Goal: Transaction & Acquisition: Purchase product/service

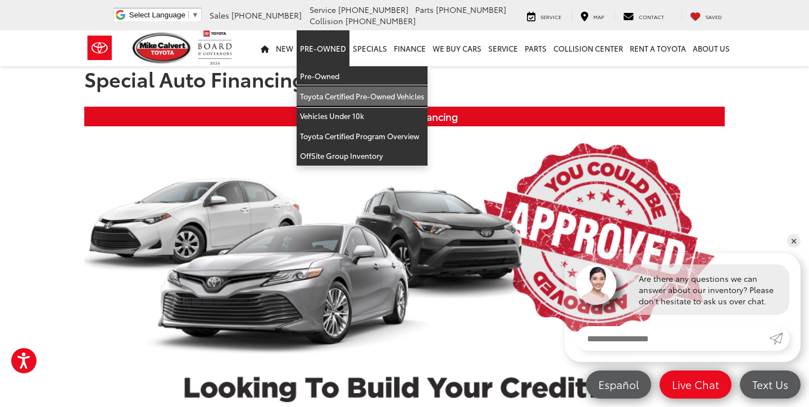
click at [341, 97] on link "Toyota Certified Pre-Owned Vehicles" at bounding box center [362, 97] width 131 height 20
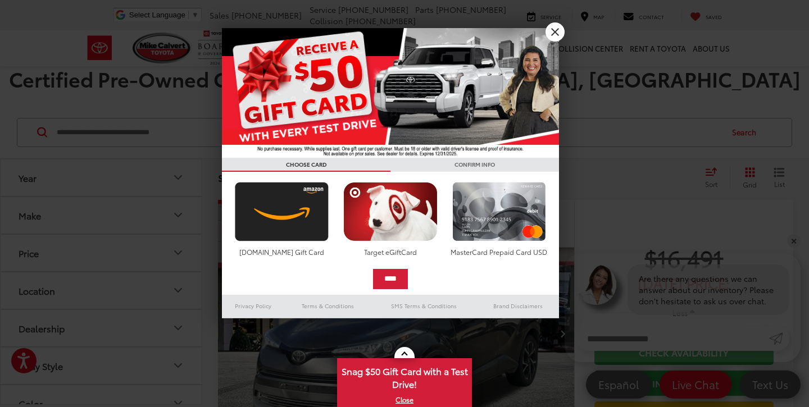
click at [551, 32] on link "X" at bounding box center [555, 31] width 19 height 19
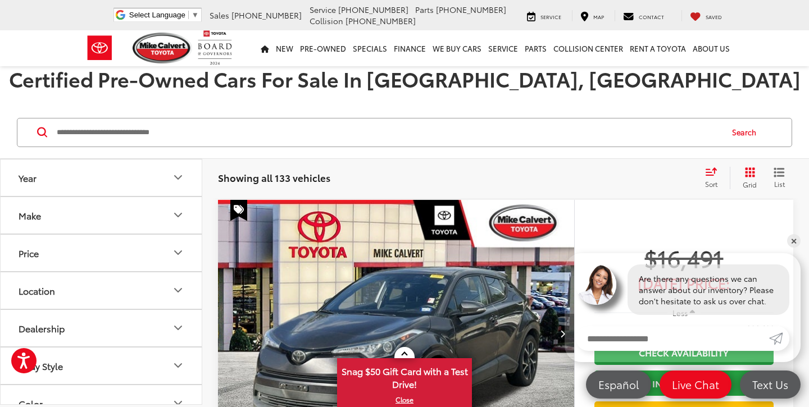
click at [181, 210] on icon "Make" at bounding box center [177, 214] width 13 height 13
click at [175, 326] on icon "Price" at bounding box center [177, 324] width 13 height 13
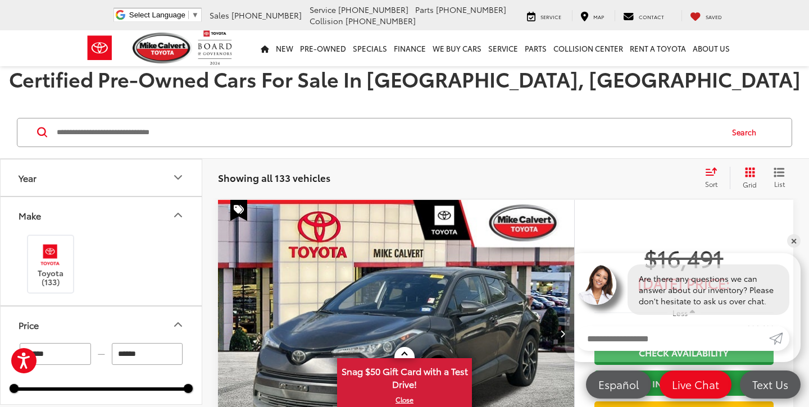
click at [151, 357] on input "******" at bounding box center [147, 354] width 71 height 22
type input "*"
click at [188, 385] on div at bounding box center [188, 388] width 9 height 9
type input "******"
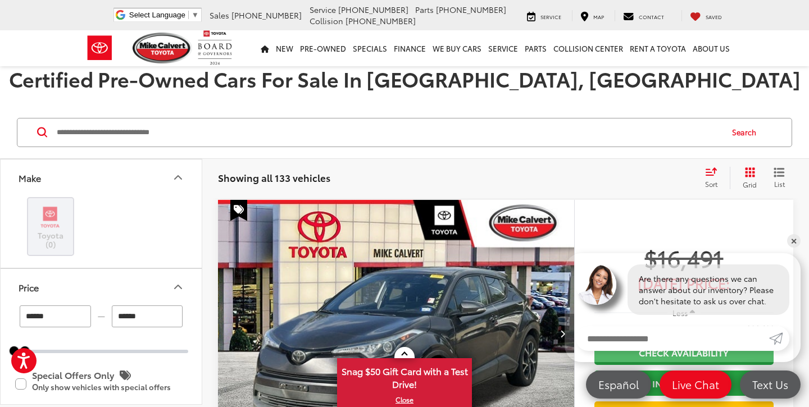
click at [580, 149] on div "Search" at bounding box center [404, 133] width 809 height 52
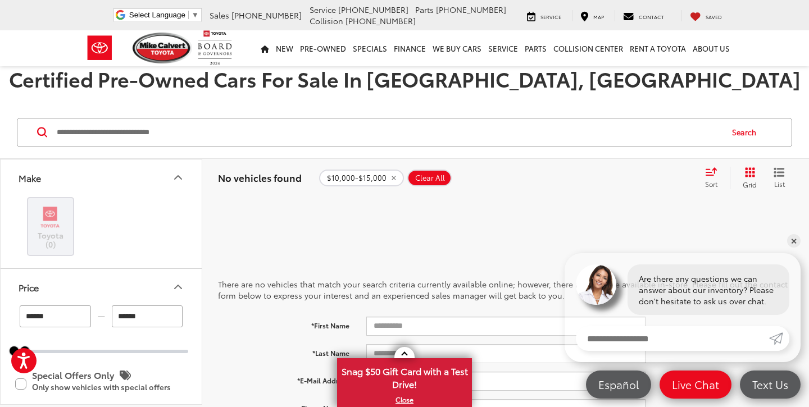
click at [597, 178] on div "$10,000-$15,000 Clear All + 0" at bounding box center [507, 178] width 376 height 17
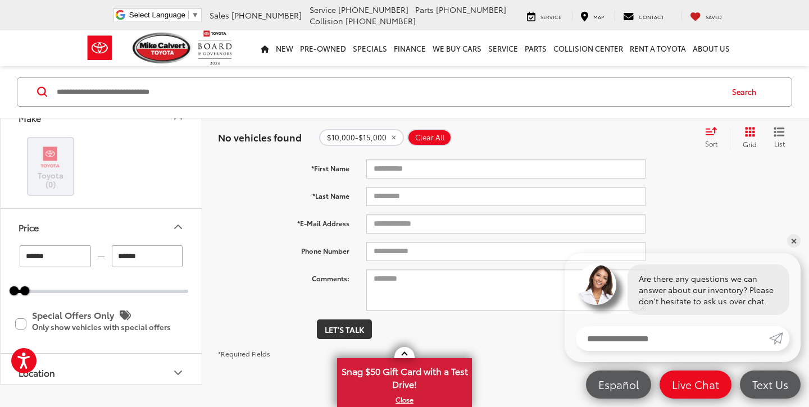
scroll to position [180, 0]
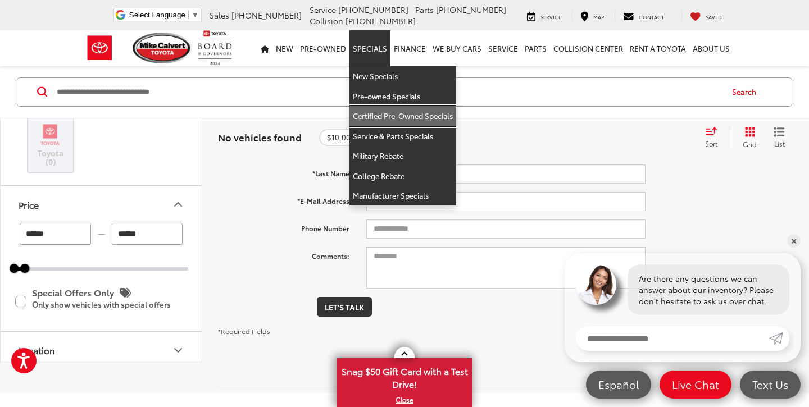
click at [377, 115] on link "Certified Pre-Owned Specials" at bounding box center [403, 116] width 107 height 20
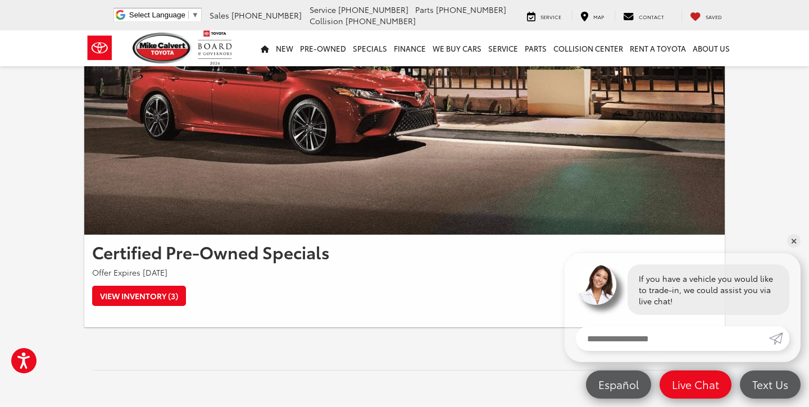
scroll to position [202, 0]
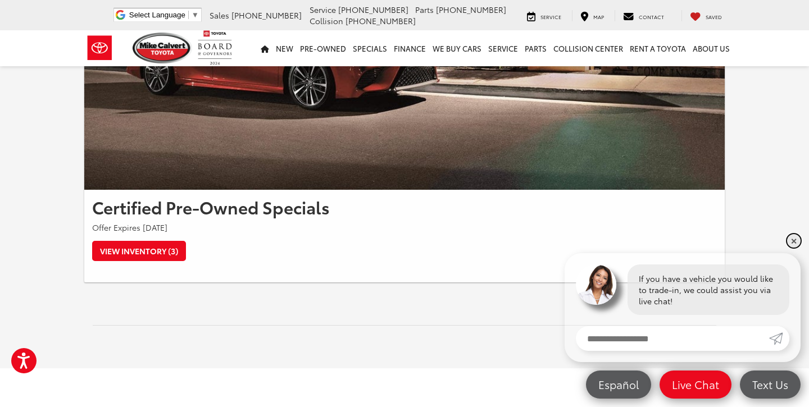
click at [793, 239] on link "✕" at bounding box center [793, 240] width 13 height 13
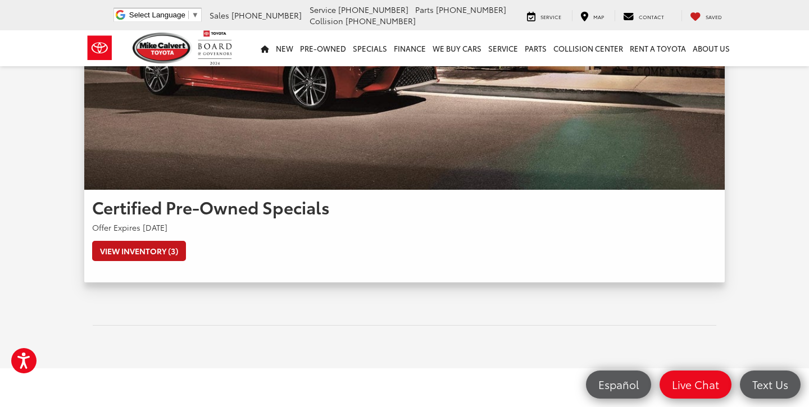
click at [156, 251] on link "View Inventory (3)" at bounding box center [139, 251] width 94 height 20
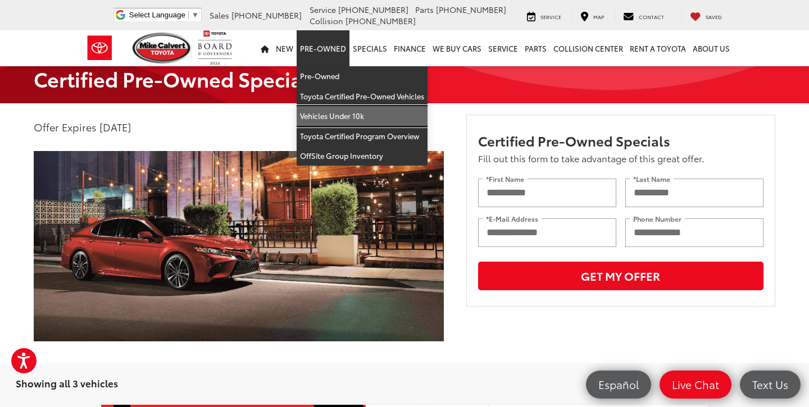
click at [352, 116] on link "Vehicles Under 10k" at bounding box center [362, 116] width 131 height 20
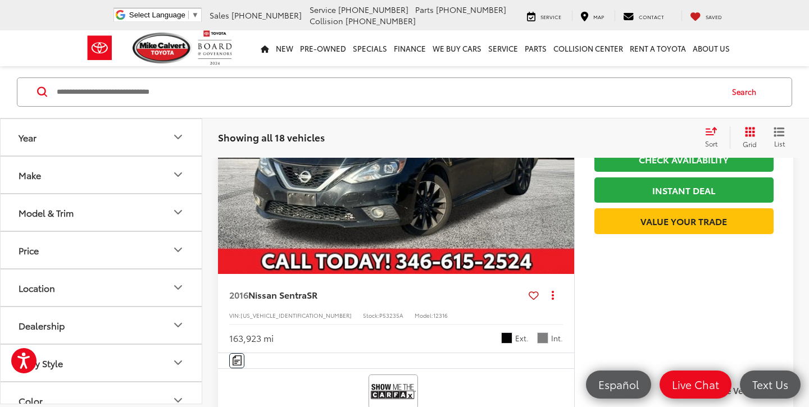
scroll to position [674, 0]
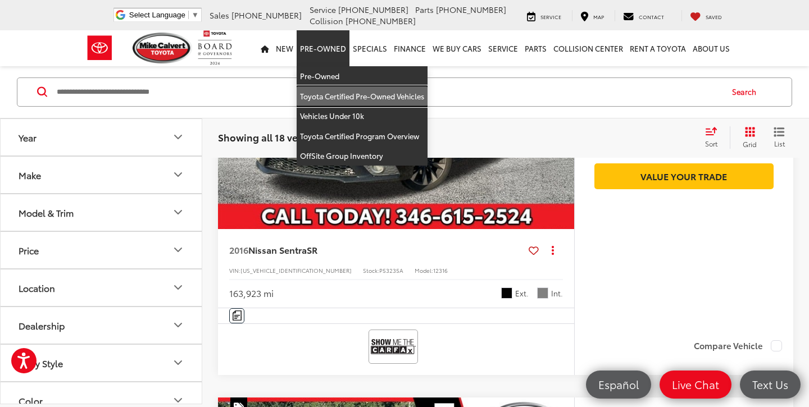
click at [328, 93] on link "Toyota Certified Pre-Owned Vehicles" at bounding box center [362, 97] width 131 height 20
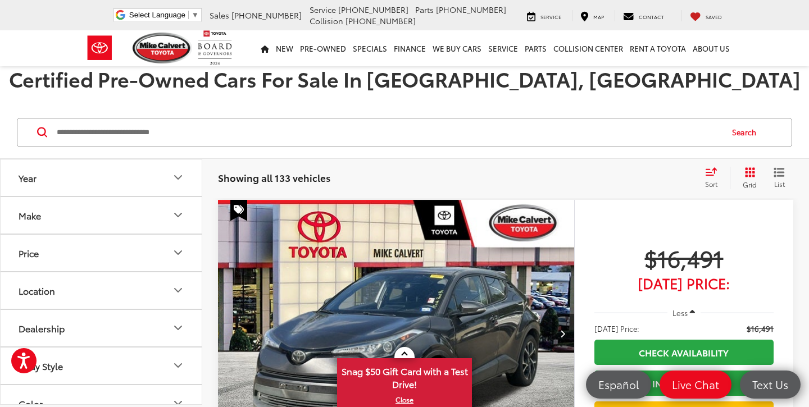
click at [183, 214] on icon "Make" at bounding box center [177, 214] width 13 height 13
click at [181, 324] on icon "Price" at bounding box center [177, 324] width 13 height 13
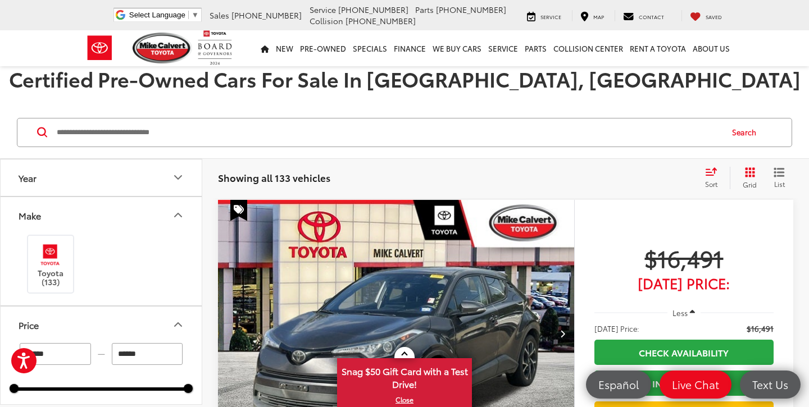
click at [152, 356] on input "******" at bounding box center [147, 354] width 71 height 22
type input "*"
type input "******"
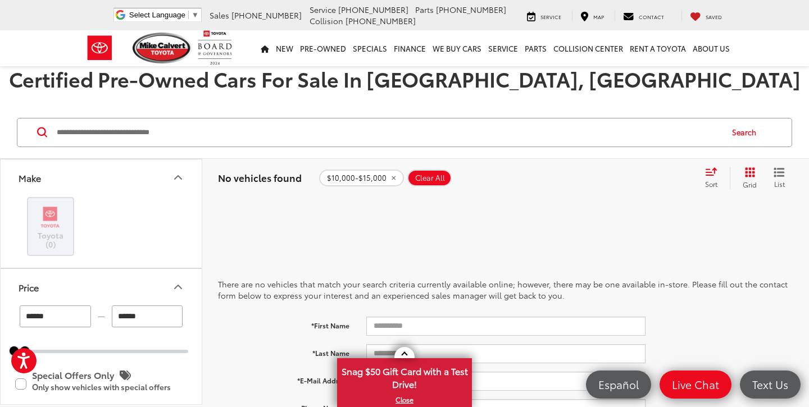
drag, startPoint x: 198, startPoint y: 232, endPoint x: 201, endPoint y: 244, distance: 12.7
click at [201, 246] on div "Make Toyota (0) Price ****** — ****** 10000 15000 Special Offers Only Only show…" at bounding box center [101, 282] width 201 height 246
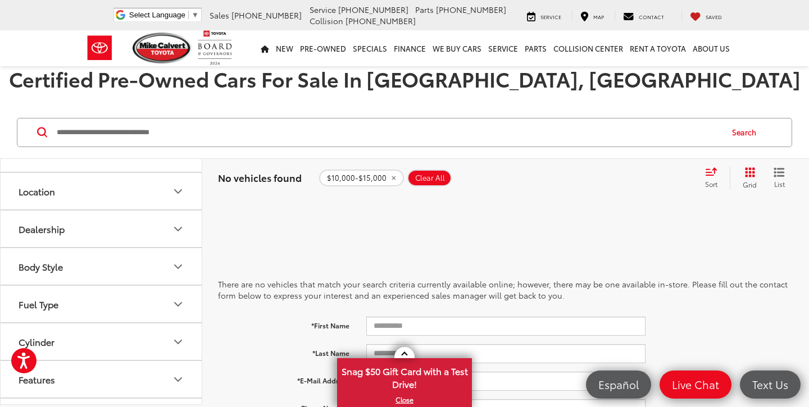
scroll to position [248, 0]
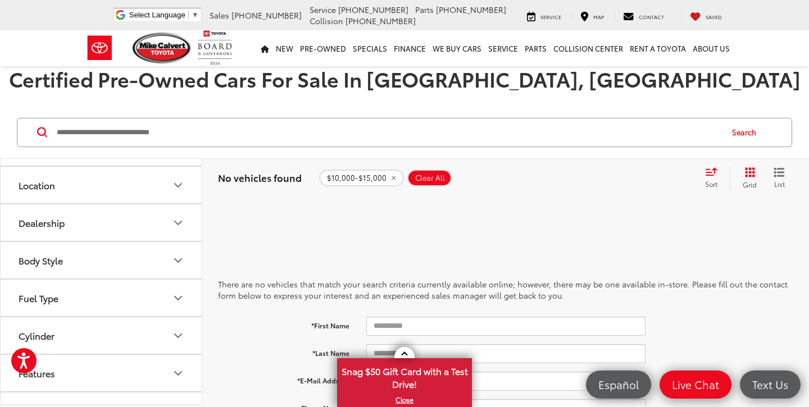
click at [175, 219] on icon "Dealership" at bounding box center [177, 222] width 13 height 13
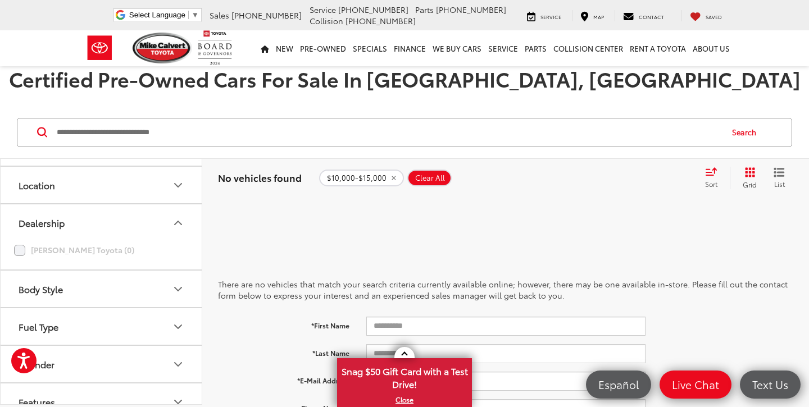
click at [248, 223] on div "There are no vehicles that match your search criteria currently available onlin…" at bounding box center [505, 392] width 575 height 339
click at [255, 223] on div "There are no vehicles that match your search criteria currently available onlin…" at bounding box center [505, 392] width 575 height 339
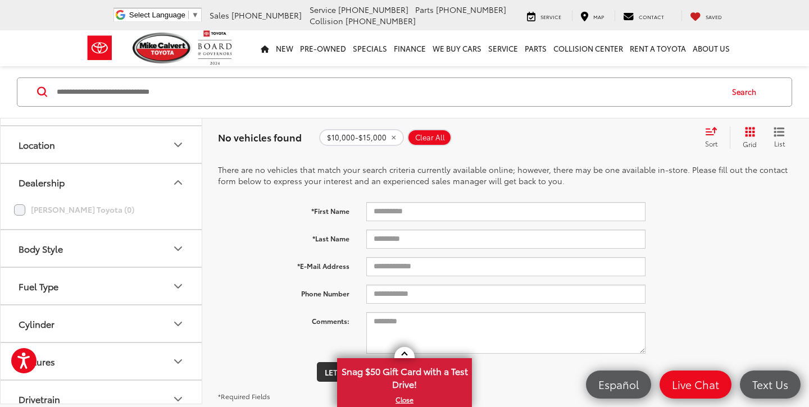
scroll to position [137, 0]
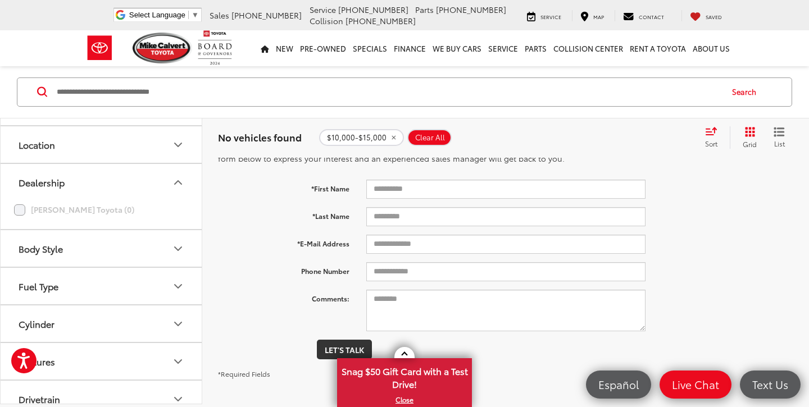
drag, startPoint x: 198, startPoint y: 319, endPoint x: 200, endPoint y: 359, distance: 40.5
click at [200, 360] on div "Make Toyota (0) Price ****** — ****** 10000 15000 Special Offers Only Only show…" at bounding box center [101, 261] width 201 height 285
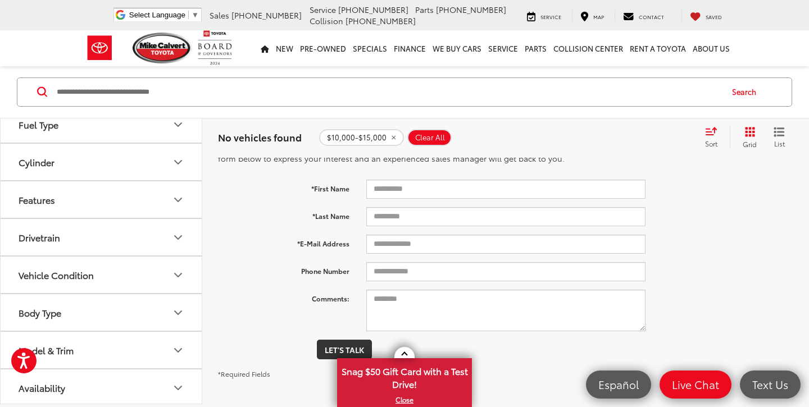
scroll to position [412, 0]
click at [790, 238] on div "*E-Mail Address" at bounding box center [506, 244] width 592 height 19
click at [235, 290] on div "Phone Number" at bounding box center [506, 311] width 592 height 42
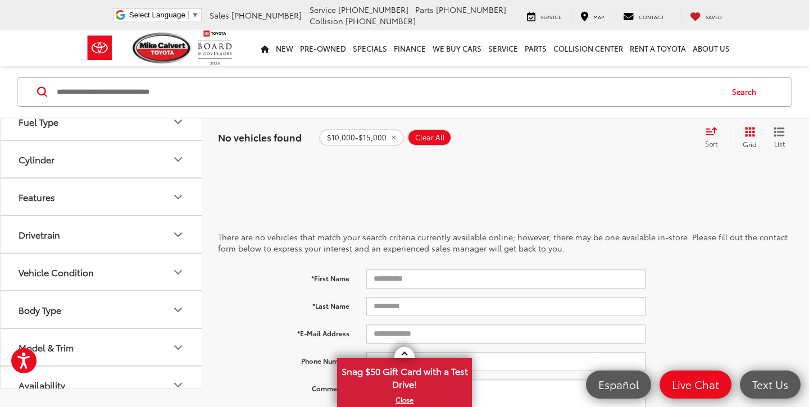
scroll to position [0, 0]
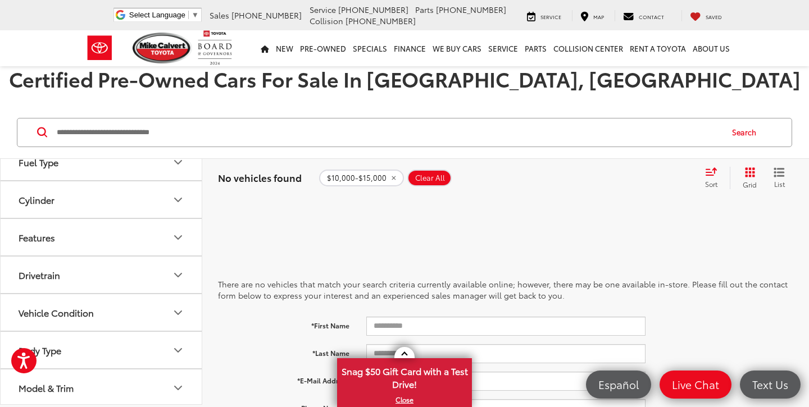
click at [202, 310] on div "Make Toyota (0) Price ****** — ****** 10000 15000 Special Offers Only Only show…" at bounding box center [101, 282] width 202 height 246
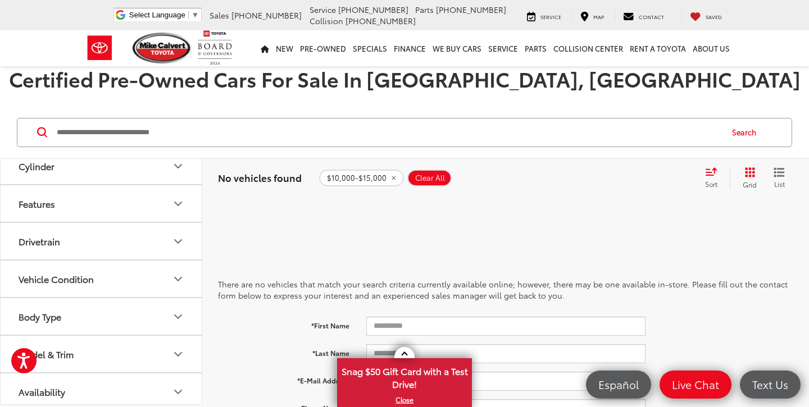
scroll to position [452, 0]
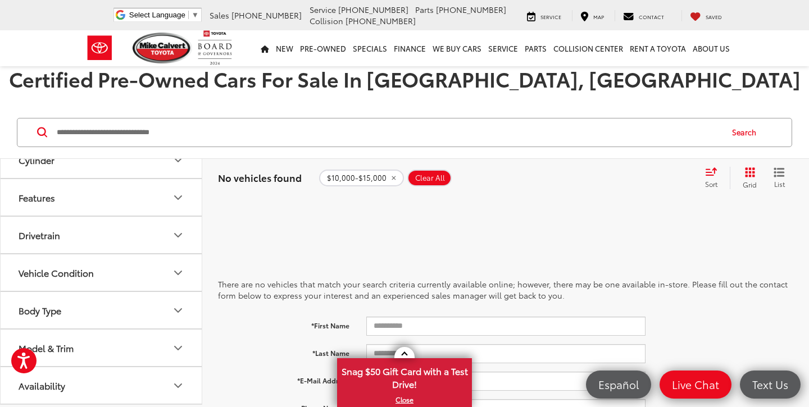
click at [725, 240] on div "There are no vehicles that match your search criteria currently available onlin…" at bounding box center [505, 392] width 575 height 339
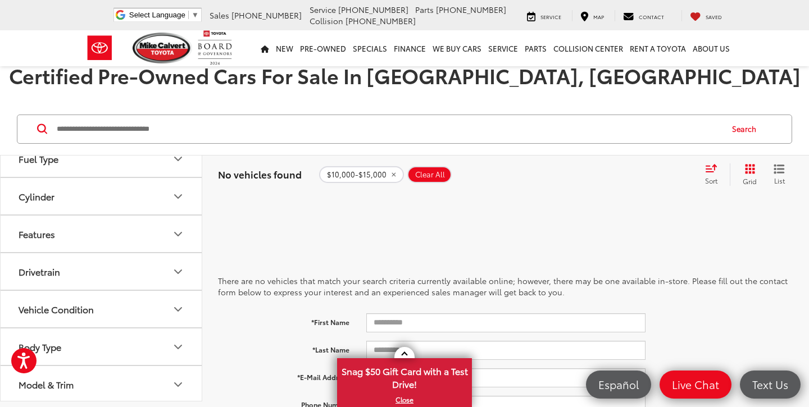
scroll to position [0, 0]
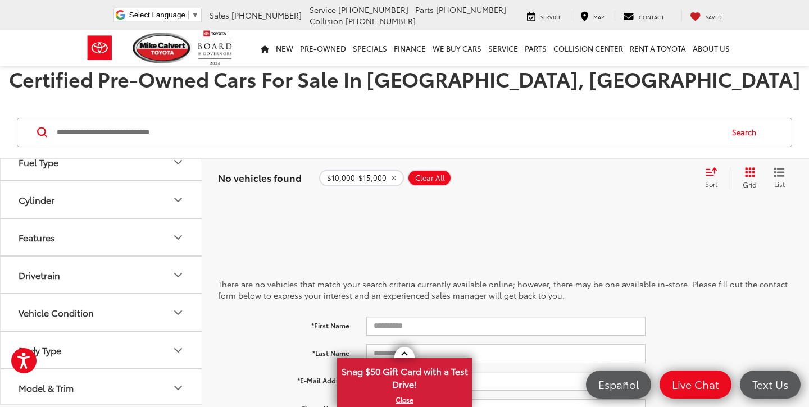
click at [497, 189] on div "No vehicles found $10,000-$15,000 Clear All + 0 test Sort Price: High to Low Pr…" at bounding box center [505, 178] width 607 height 40
click at [127, 131] on input "Search by Make, Model, or Keyword" at bounding box center [389, 132] width 666 height 27
click at [256, 244] on div "There are no vehicles that match your search criteria currently available onlin…" at bounding box center [505, 392] width 575 height 339
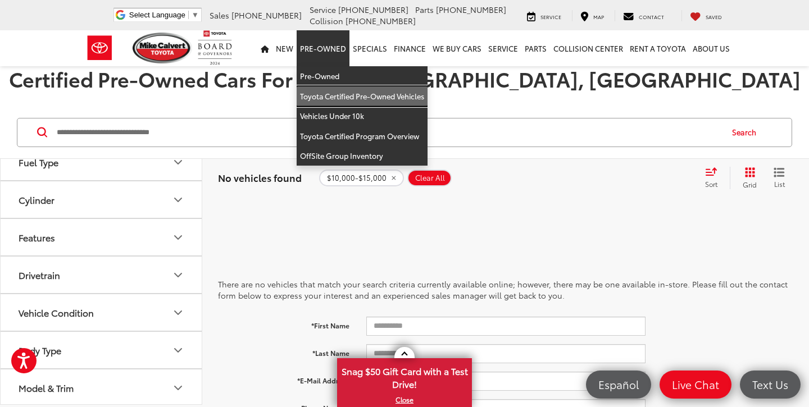
click at [349, 98] on link "Toyota Certified Pre-Owned Vehicles" at bounding box center [362, 97] width 131 height 20
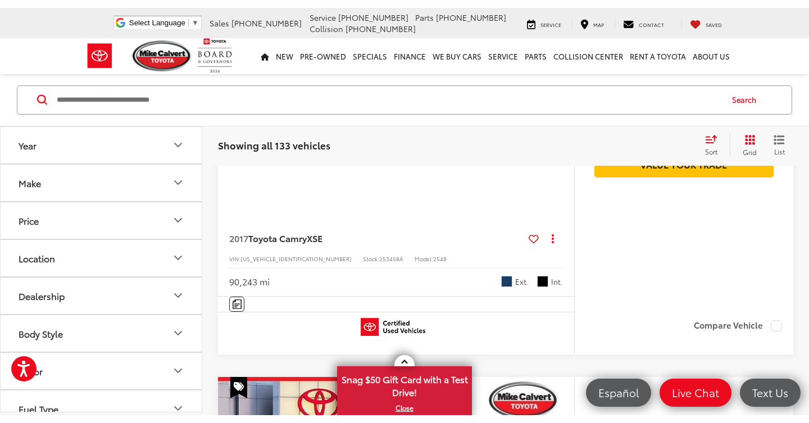
scroll to position [688, 0]
